Goal: Task Accomplishment & Management: Use online tool/utility

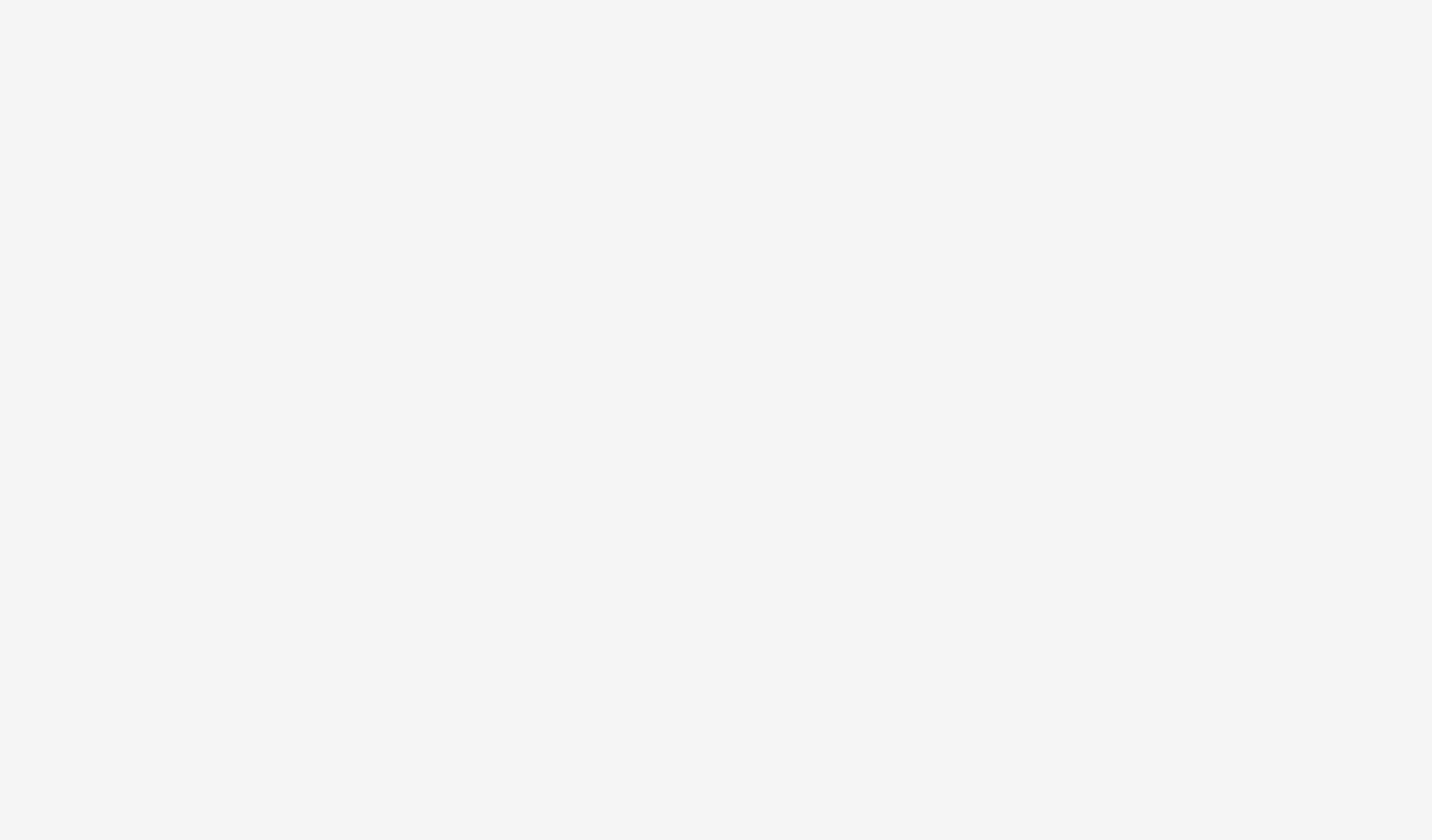
select select "2fc77e36-bb93-4aa3-9dff-dcb08e02eac6"
select select "2405a9d4-3350-4458-8d06-44f78962fa76"
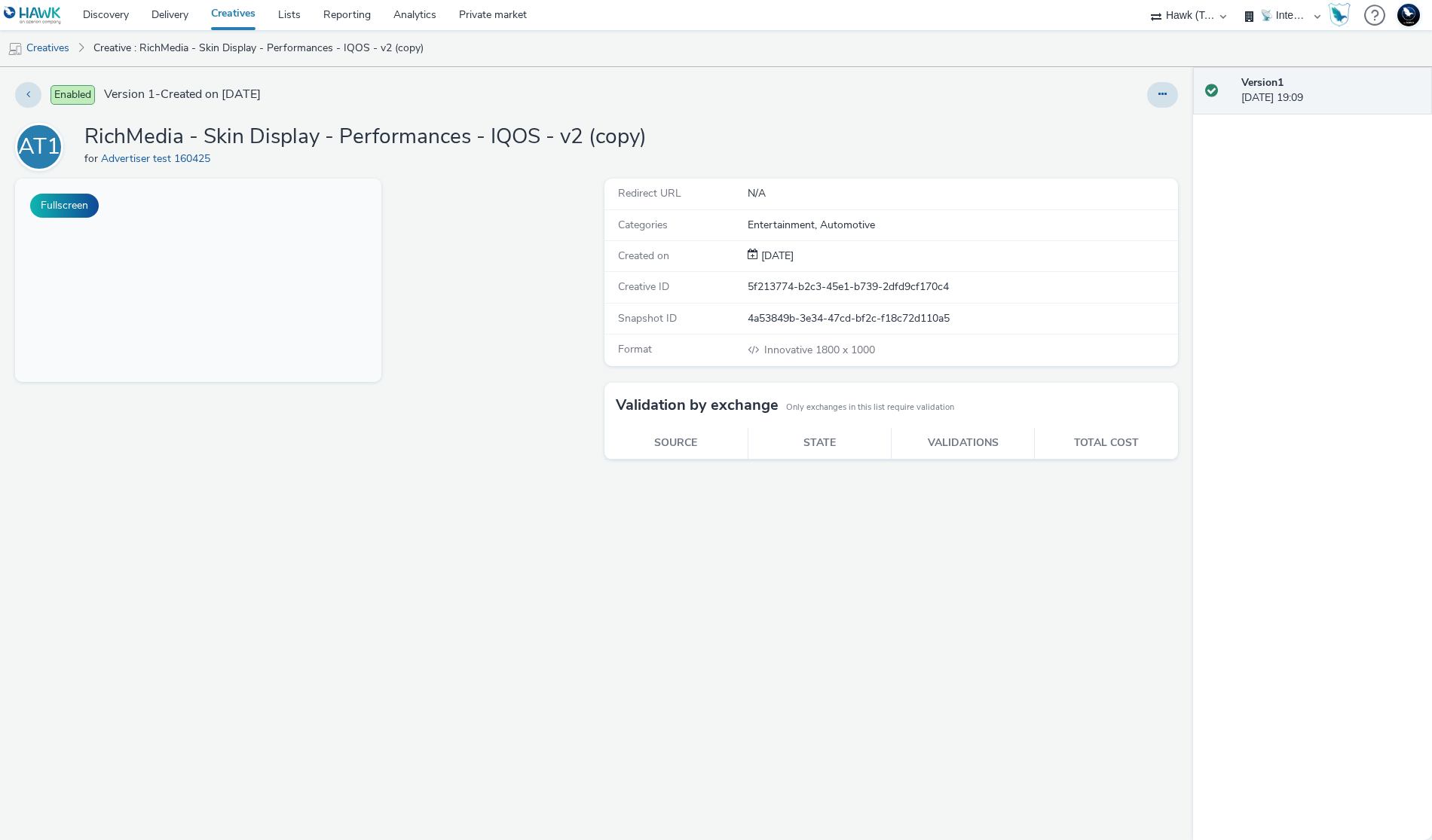
click at [212, 500] on div "Fullscreen" at bounding box center [306, 509] width 582 height 661
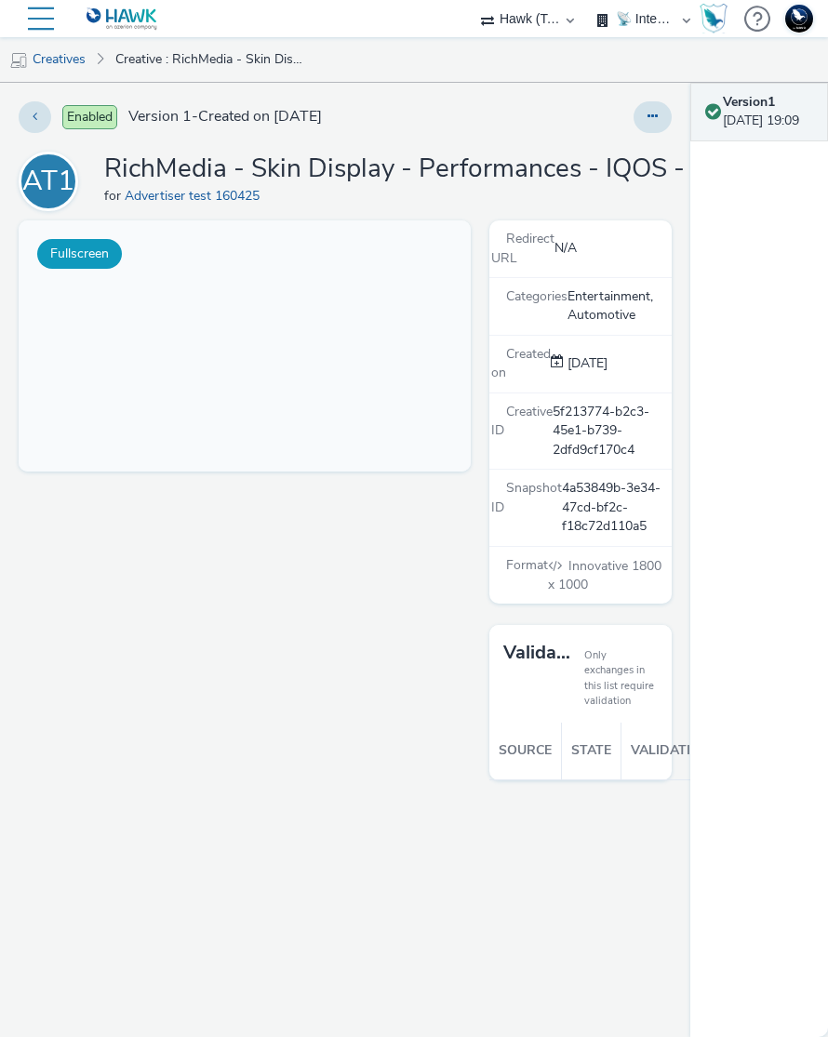
click at [112, 255] on button "Fullscreen" at bounding box center [79, 254] width 85 height 30
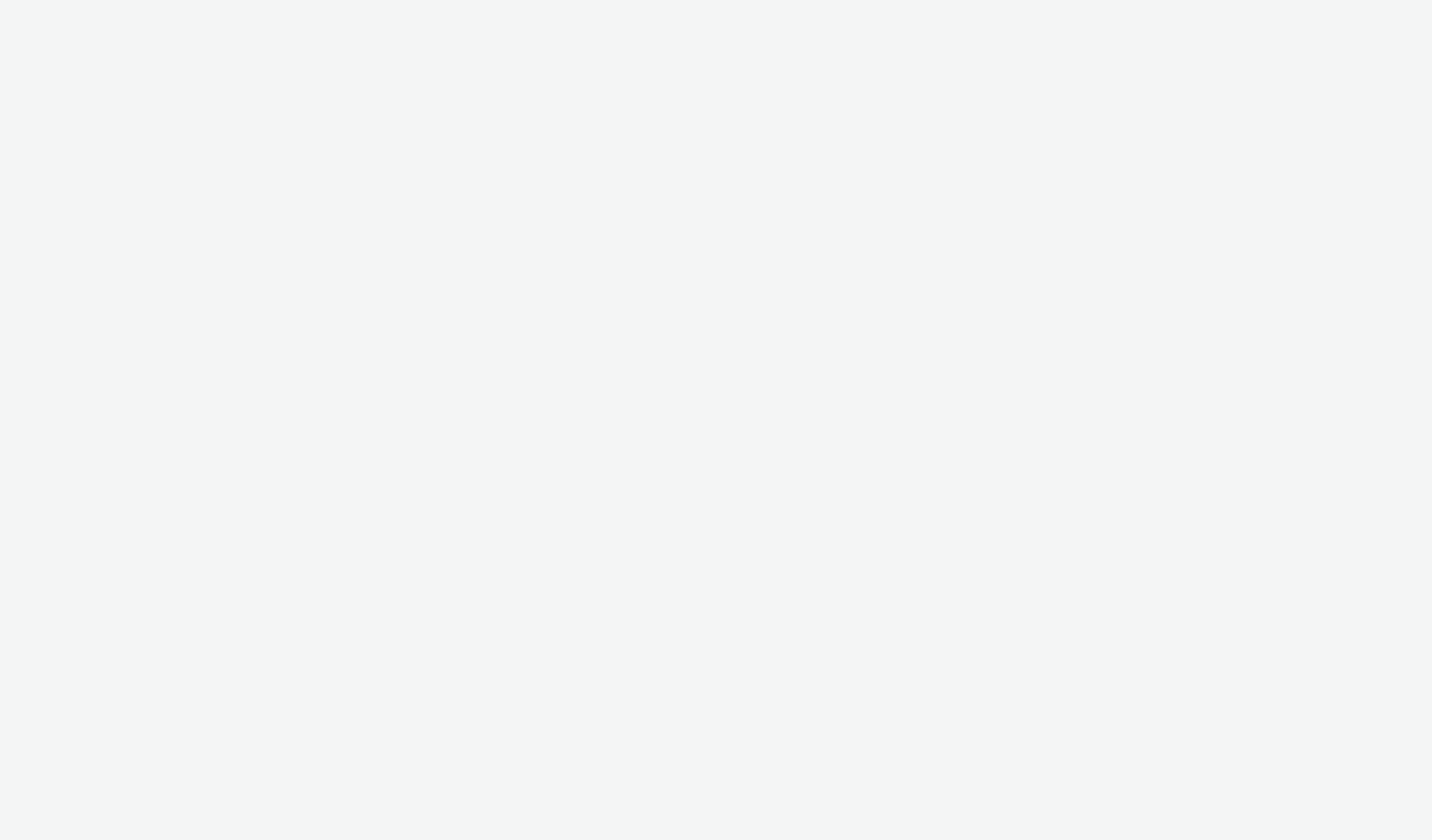
select select "2fc77e36-bb93-4aa3-9dff-dcb08e02eac6"
select select "2405a9d4-3350-4458-8d06-44f78962fa76"
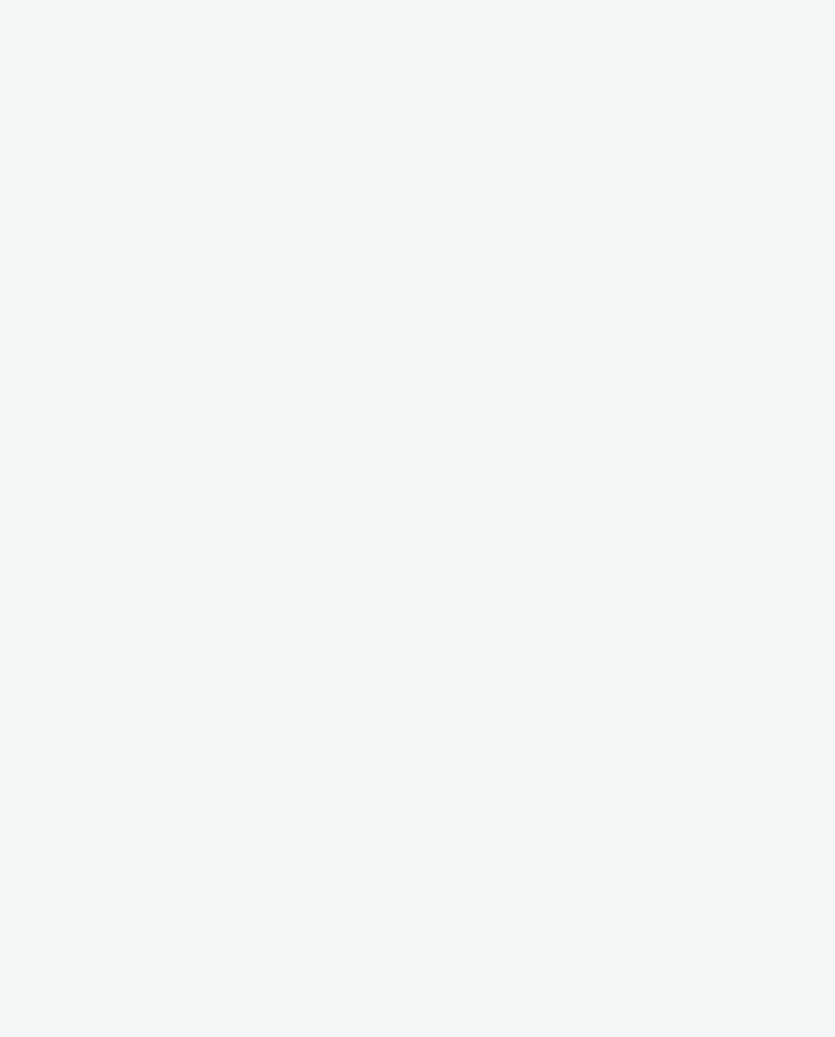
select select "2fc77e36-bb93-4aa3-9dff-dcb08e02eac6"
select select "2405a9d4-3350-4458-8d06-44f78962fa76"
